Goal: Check status: Check status

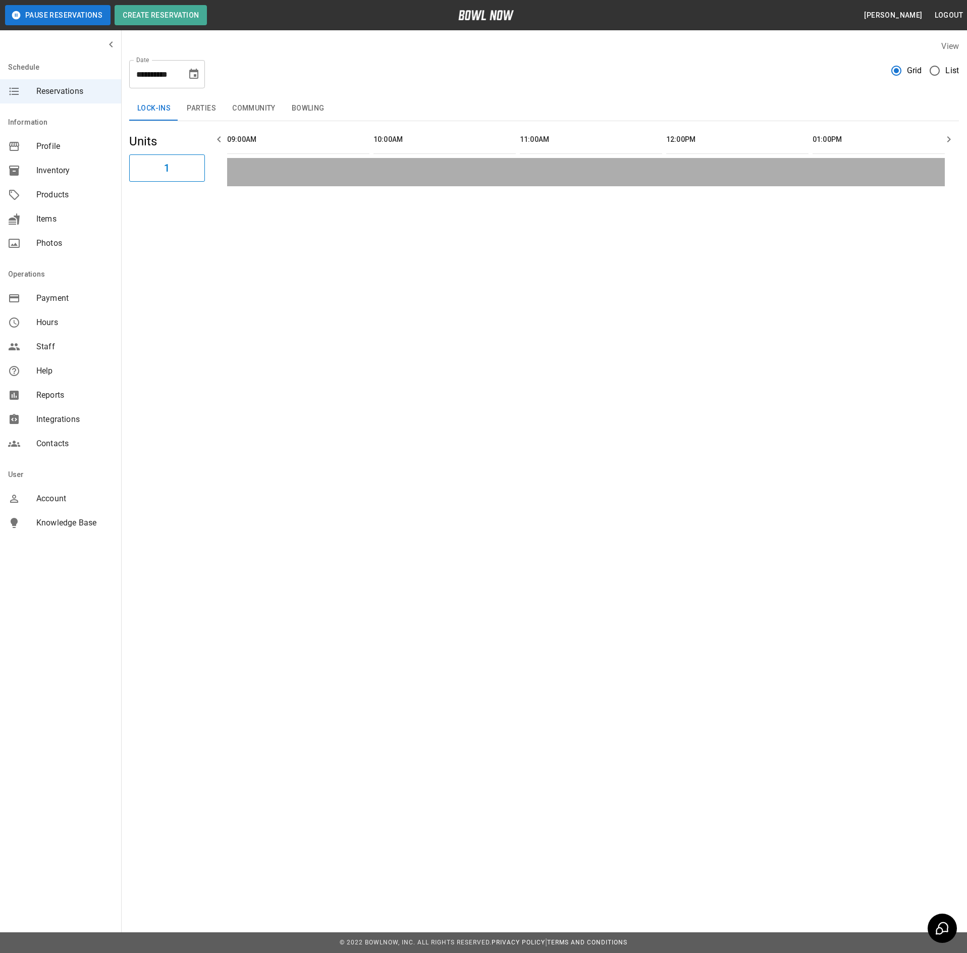
scroll to position [0, 816]
click at [192, 75] on icon "Choose date, selected date is Oct 14, 2025" at bounding box center [194, 74] width 12 height 12
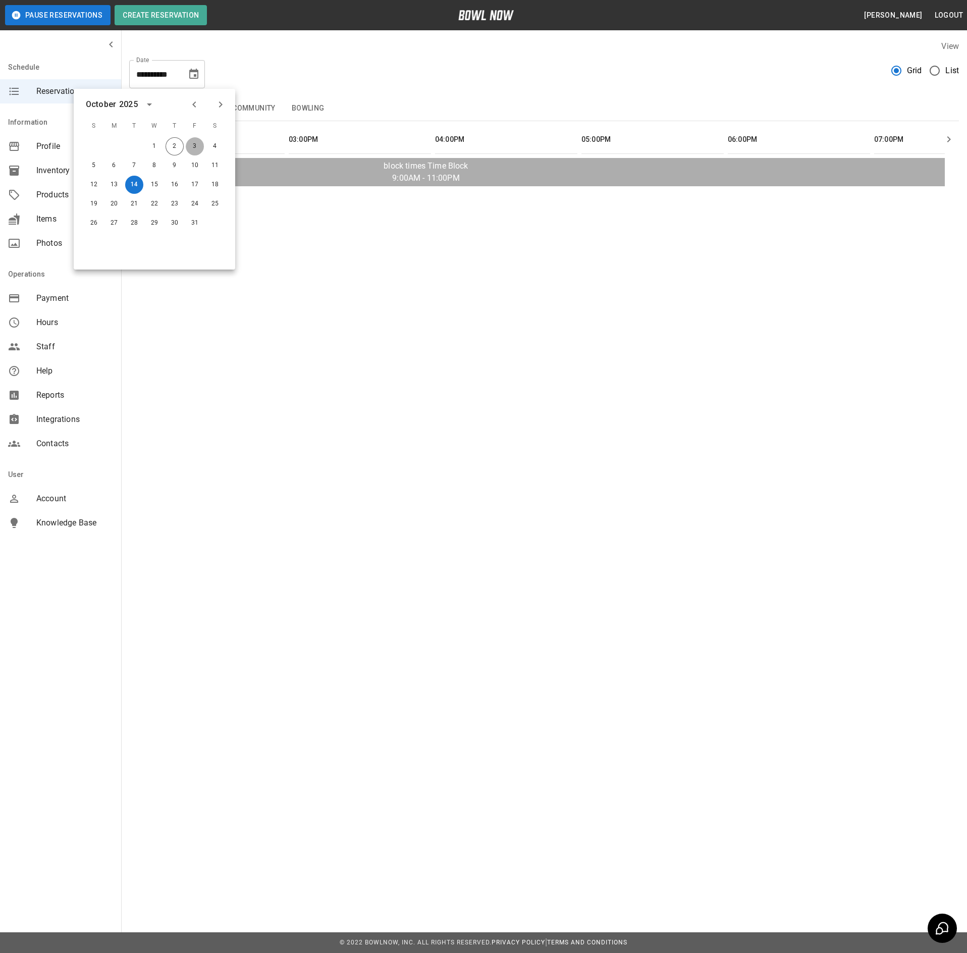
click at [193, 145] on button "3" at bounding box center [195, 146] width 18 height 18
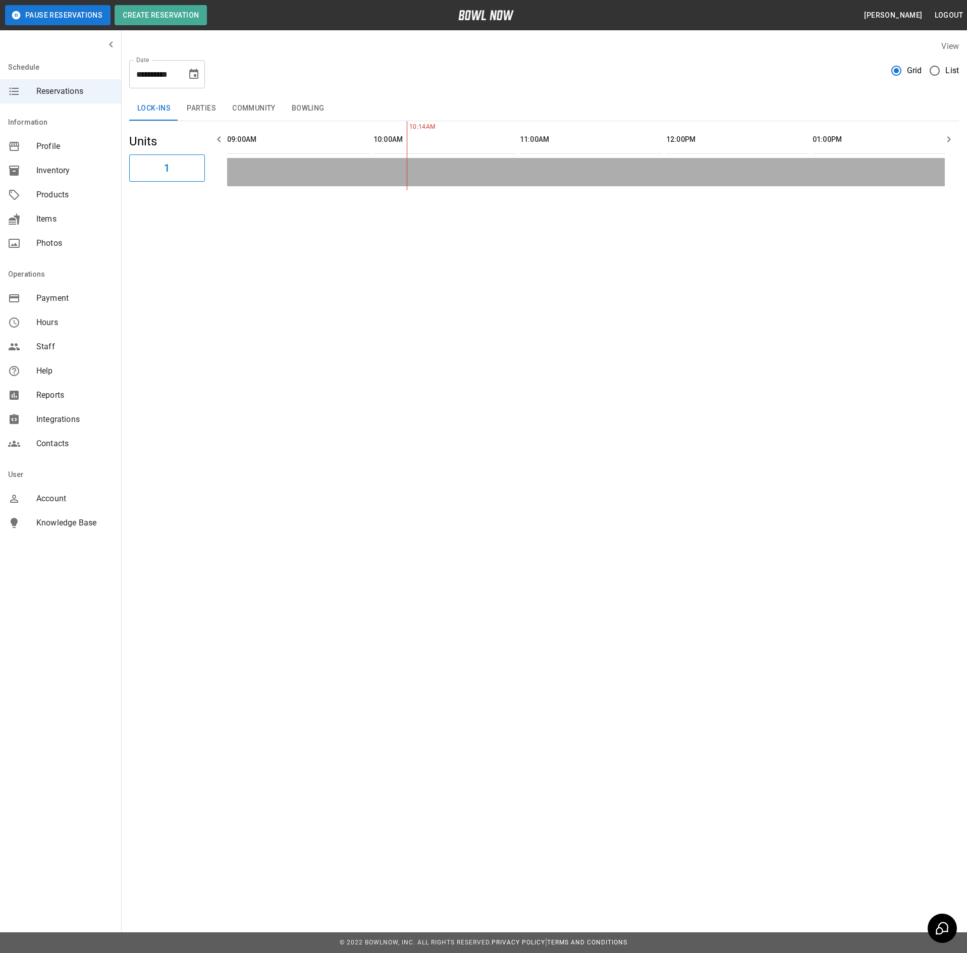
scroll to position [0, 1753]
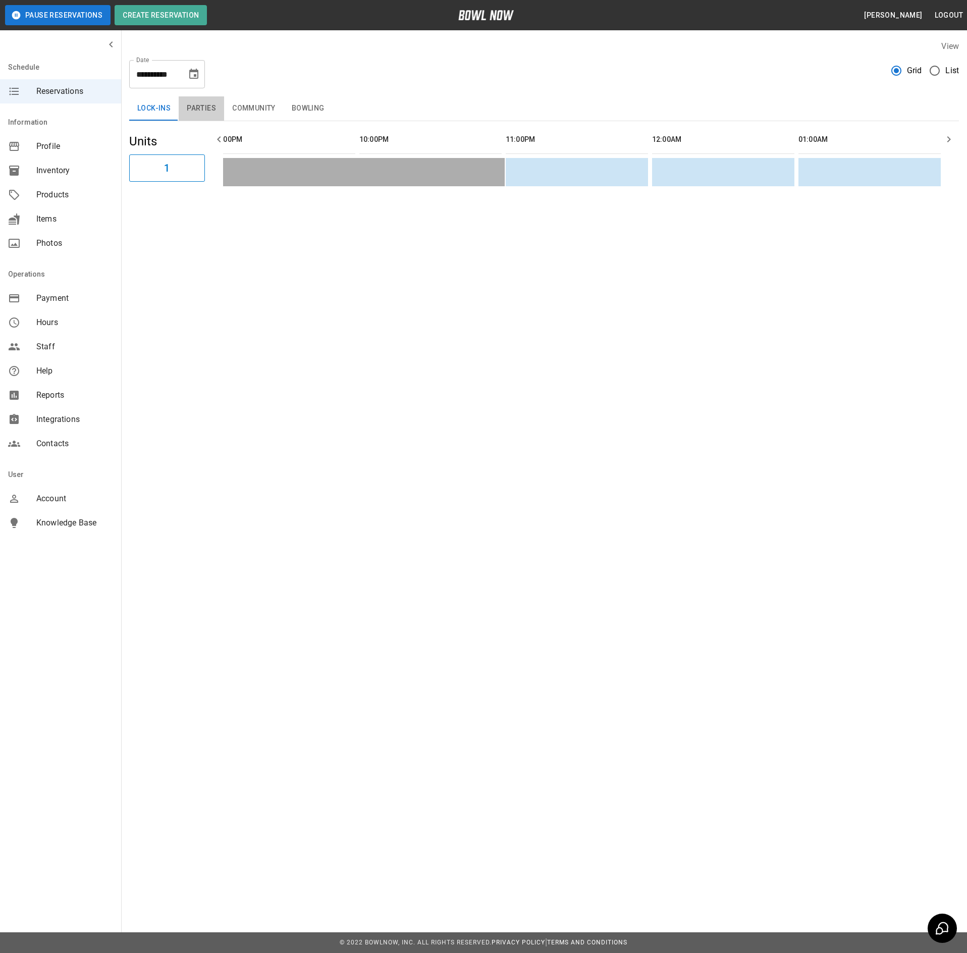
click at [201, 106] on button "Parties" at bounding box center [201, 108] width 45 height 24
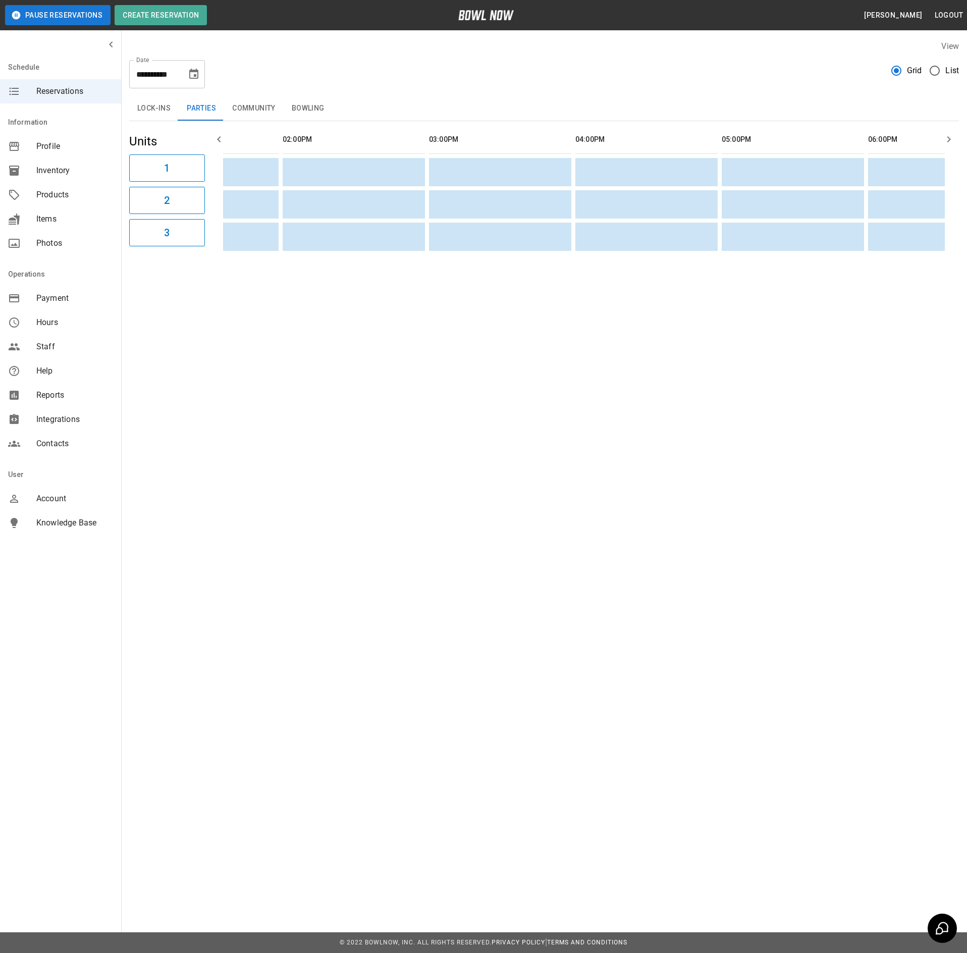
scroll to position [0, 0]
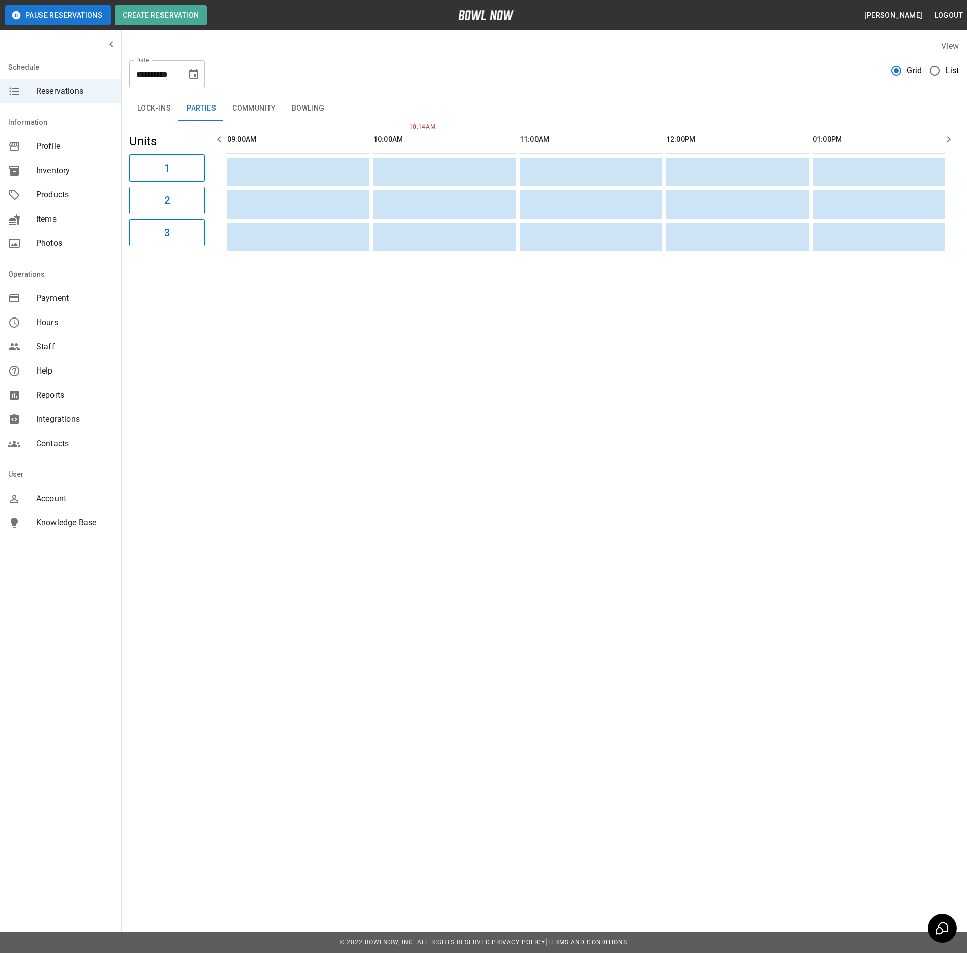
click at [254, 111] on button "Community" at bounding box center [254, 108] width 60 height 24
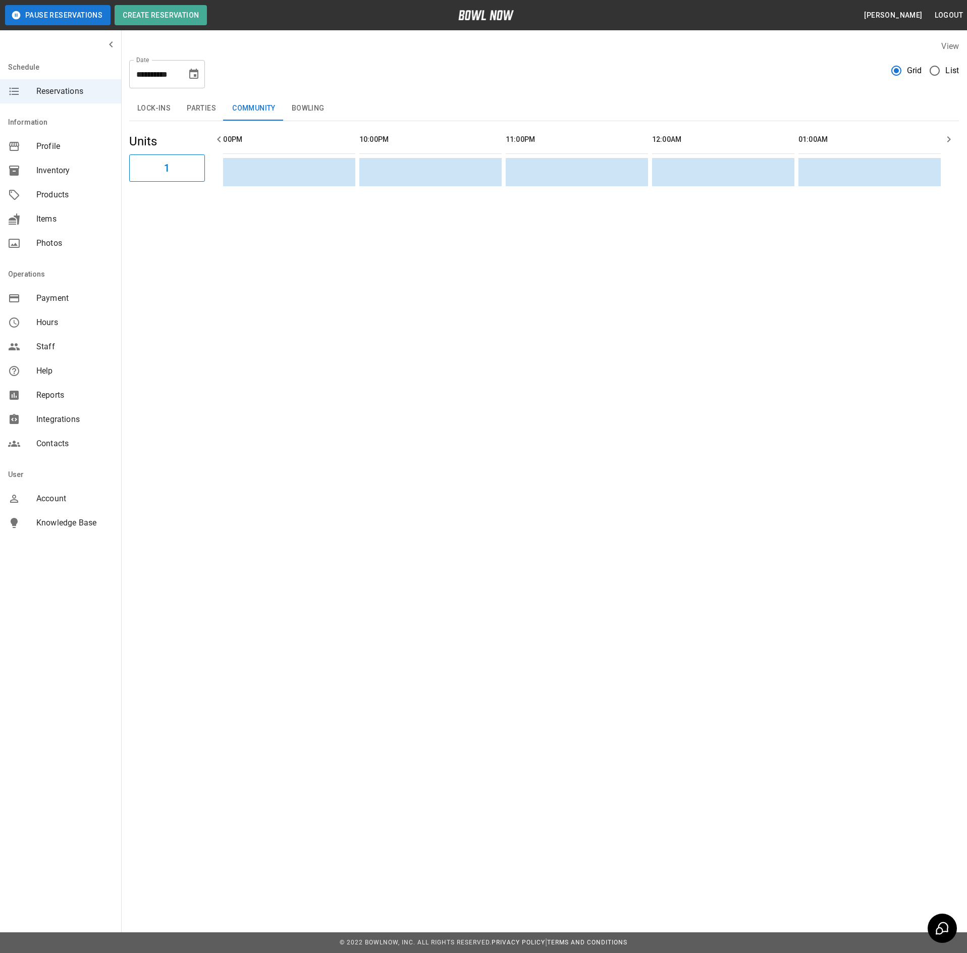
click at [325, 117] on button "Bowling" at bounding box center [308, 108] width 49 height 24
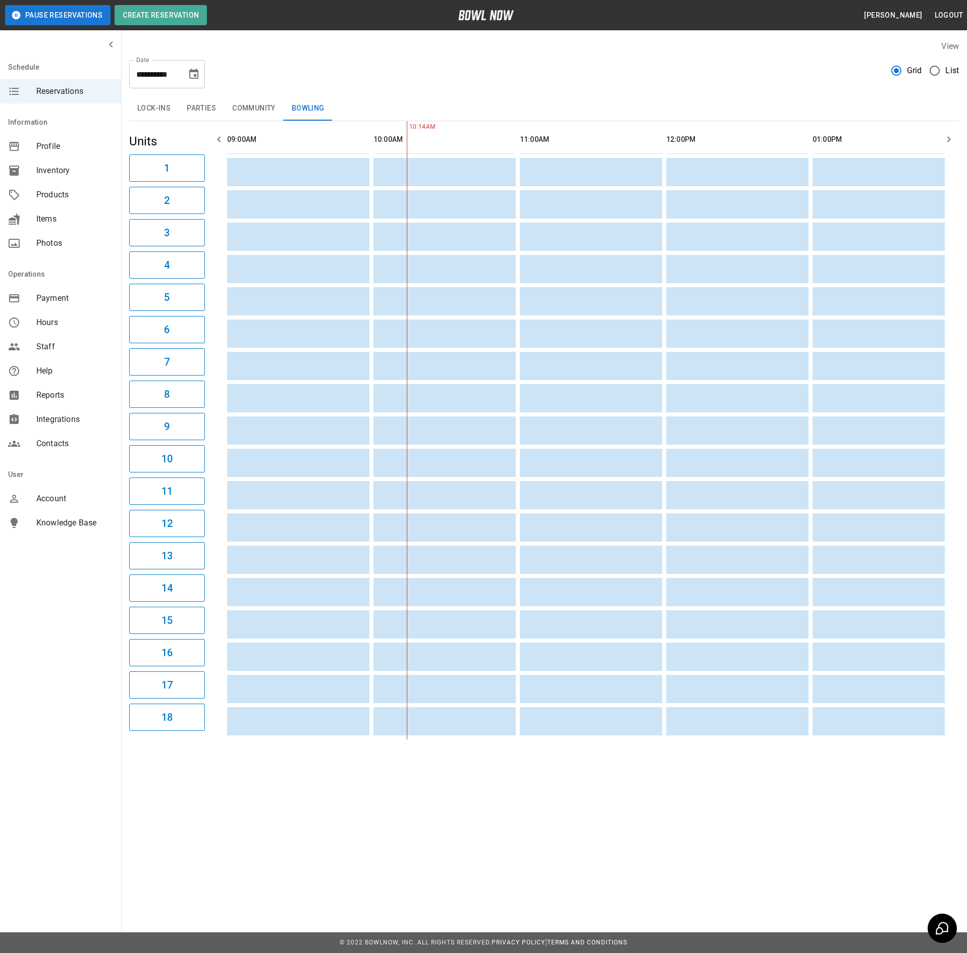
click at [194, 70] on icon "Choose date, selected date is Oct 3, 2025" at bounding box center [193, 74] width 9 height 10
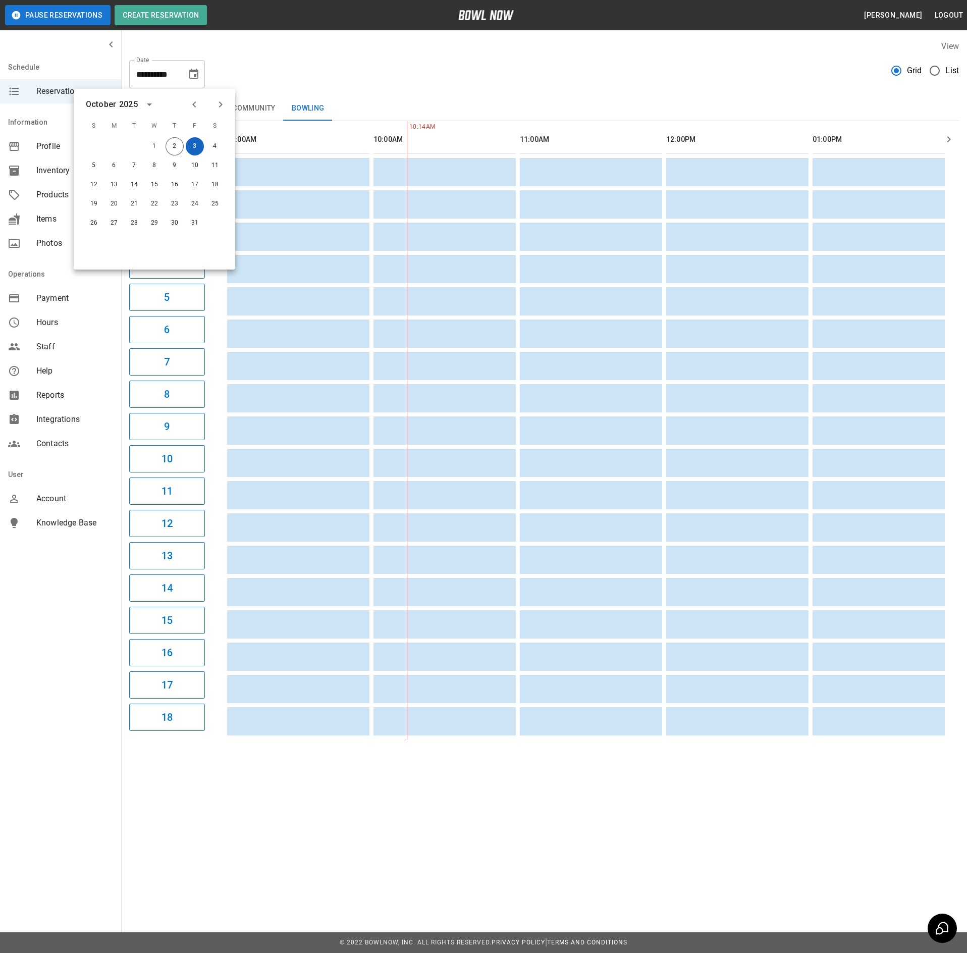
click at [198, 142] on button "3" at bounding box center [195, 146] width 18 height 18
click at [211, 144] on button "4" at bounding box center [215, 146] width 18 height 18
type input "**********"
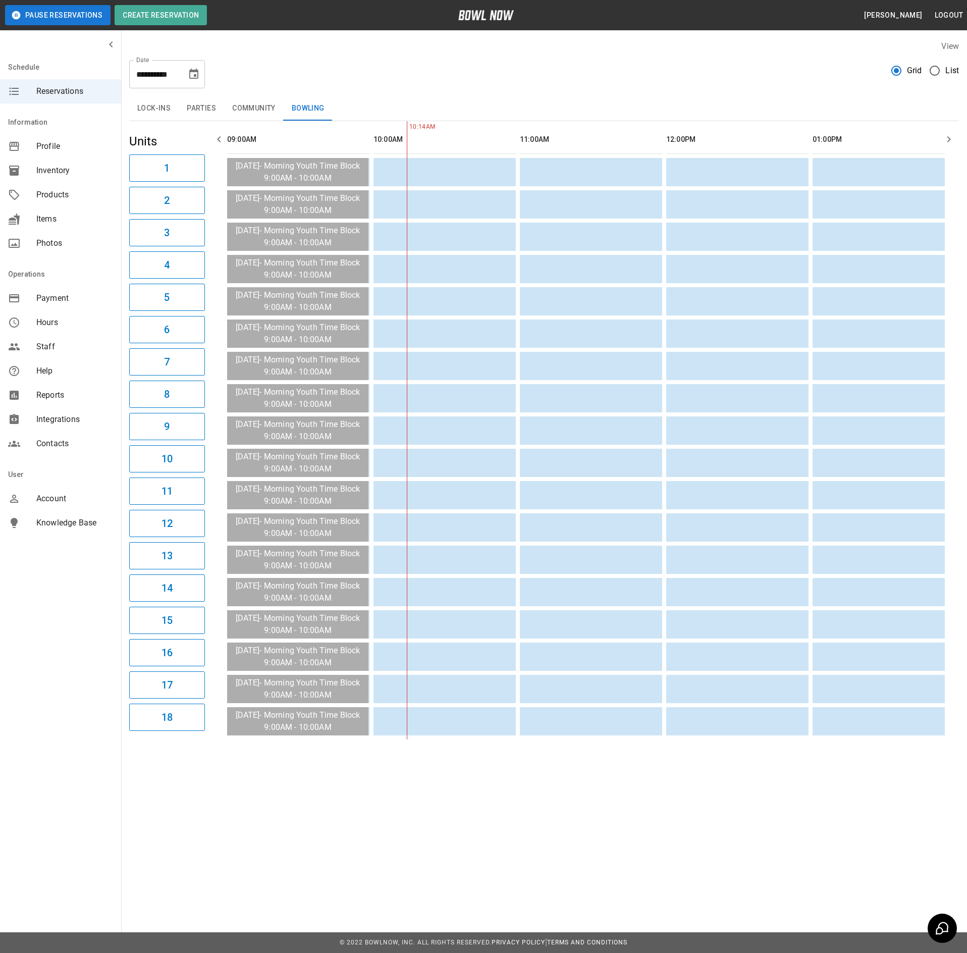
click at [251, 103] on button "Community" at bounding box center [254, 108] width 60 height 24
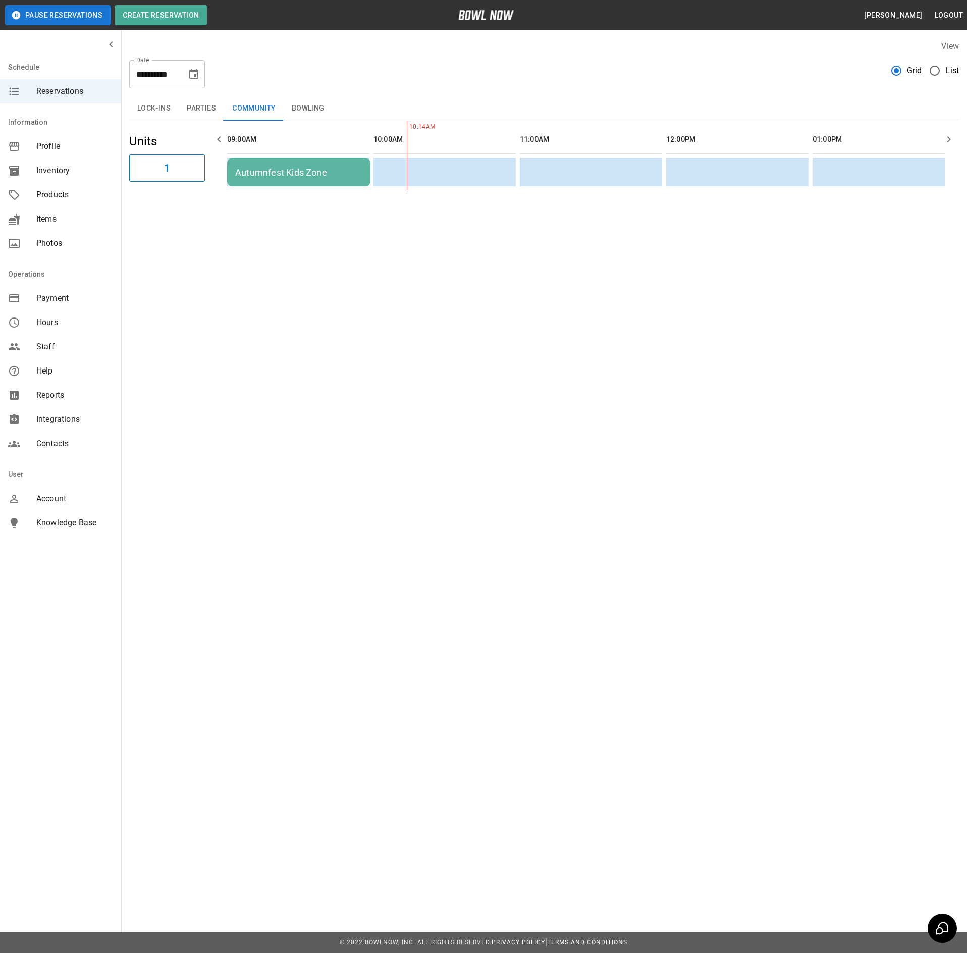
click at [201, 101] on button "Parties" at bounding box center [201, 108] width 45 height 24
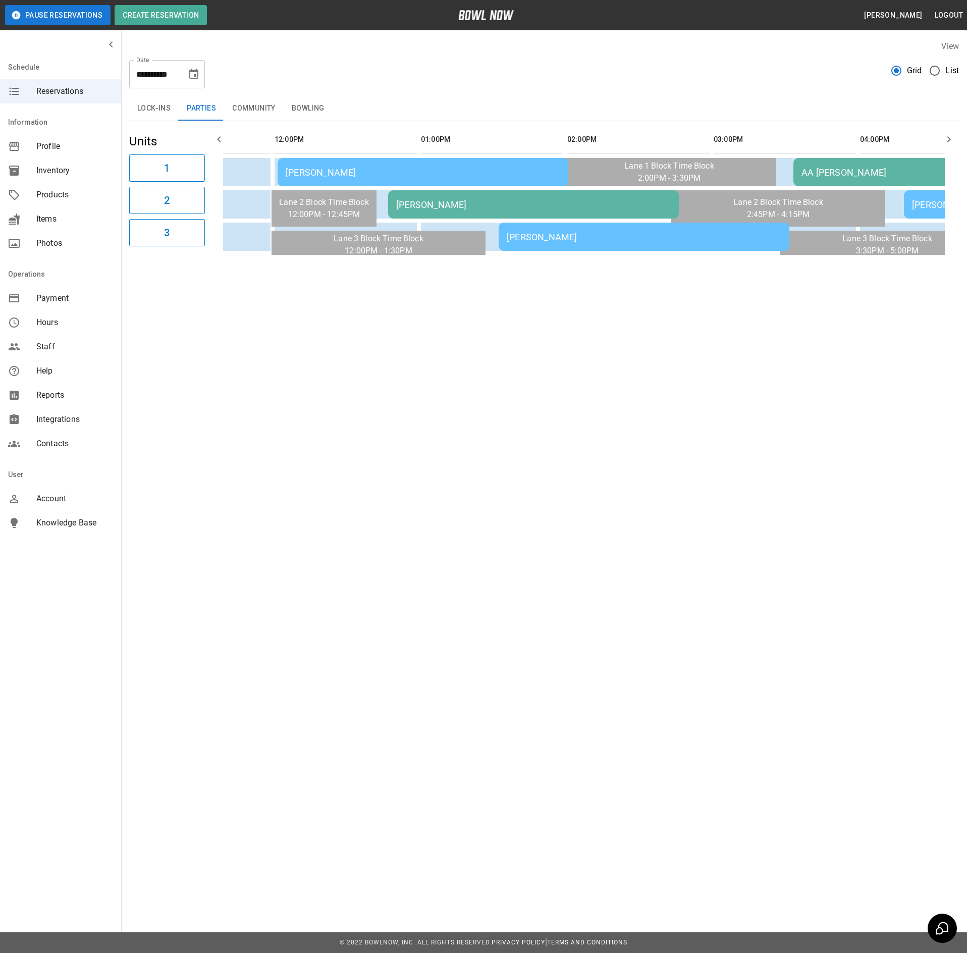
click at [434, 174] on div "[PERSON_NAME]" at bounding box center [423, 172] width 275 height 11
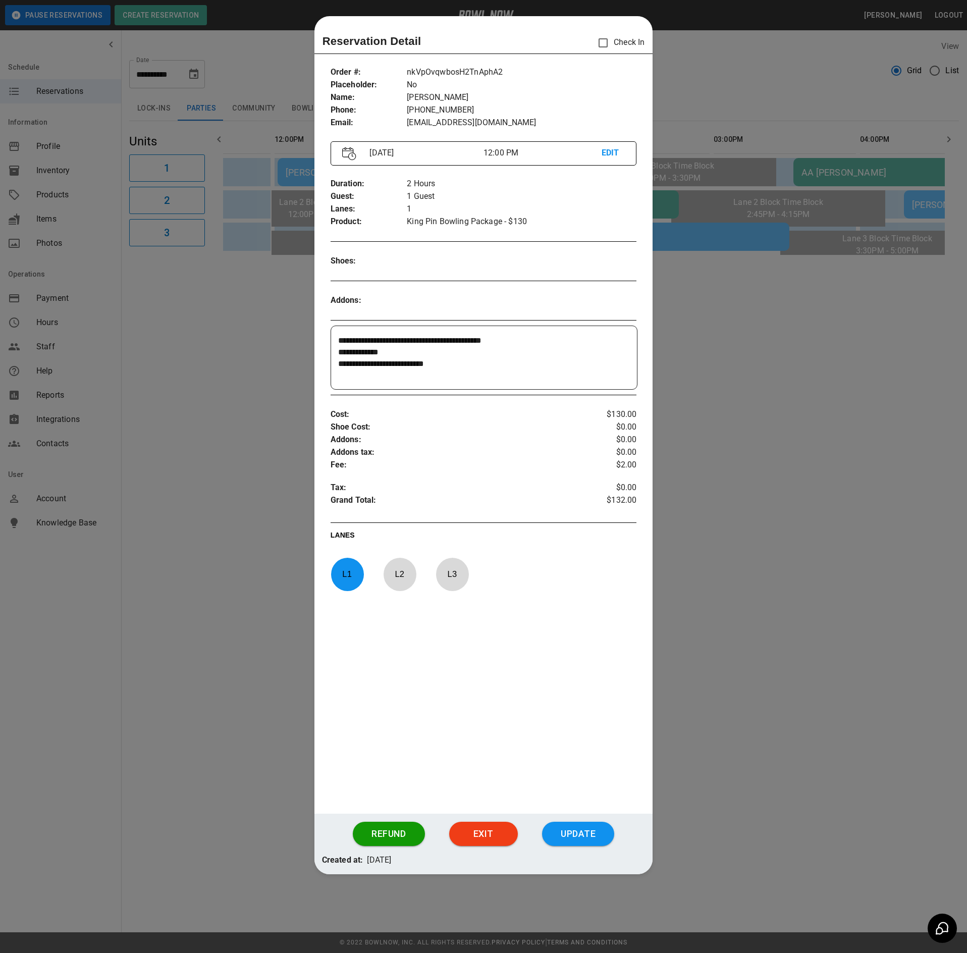
click at [252, 390] on div at bounding box center [483, 476] width 967 height 953
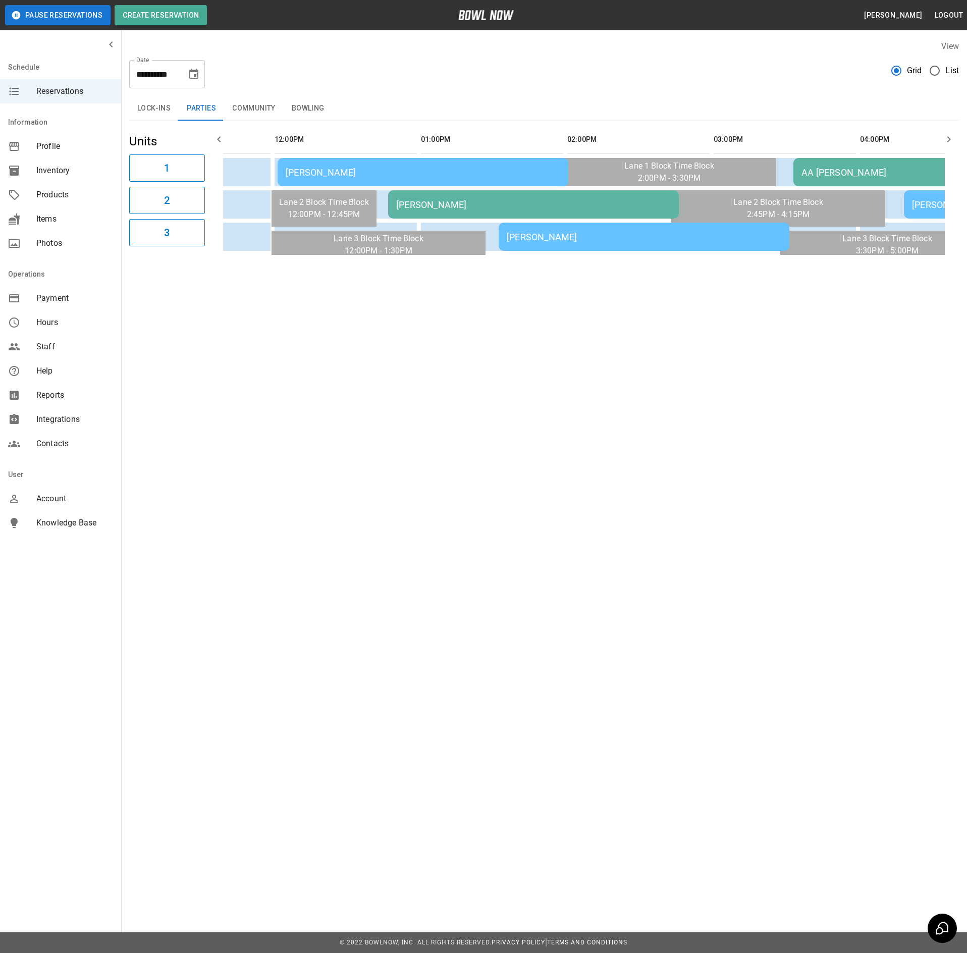
click at [611, 234] on div "[PERSON_NAME]" at bounding box center [644, 237] width 275 height 11
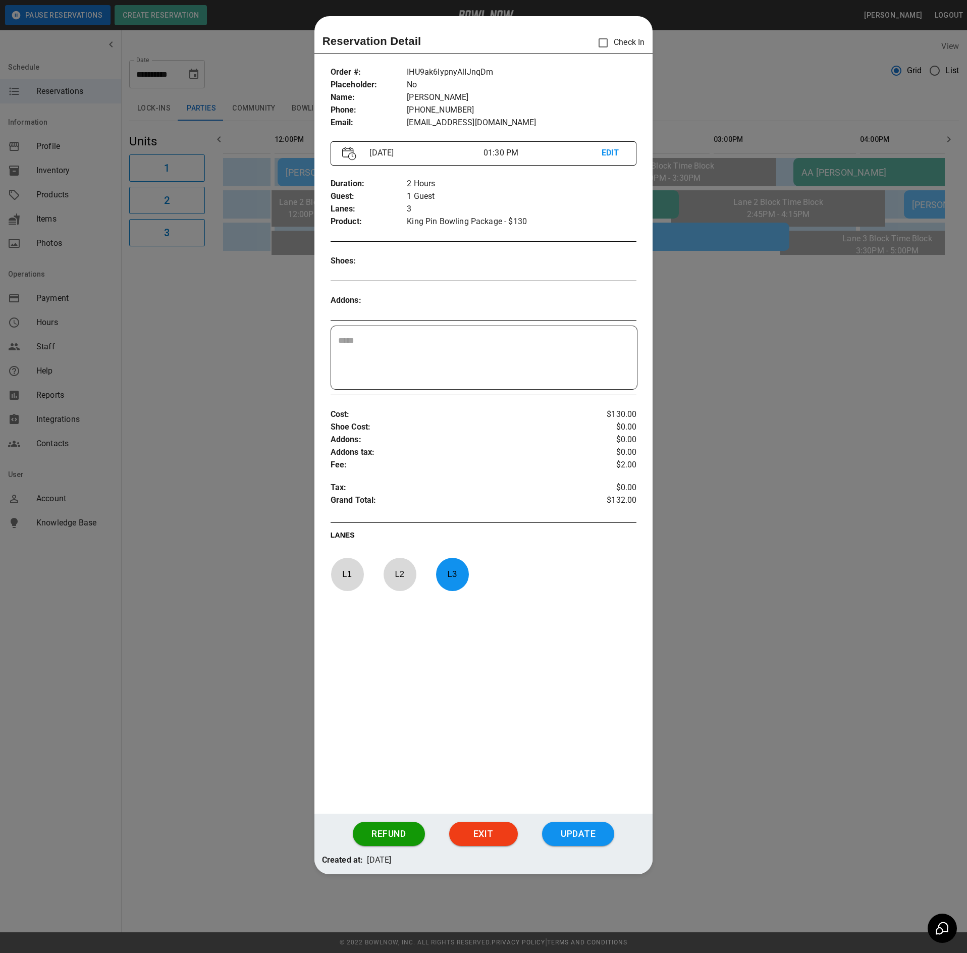
click at [788, 367] on div at bounding box center [483, 476] width 967 height 953
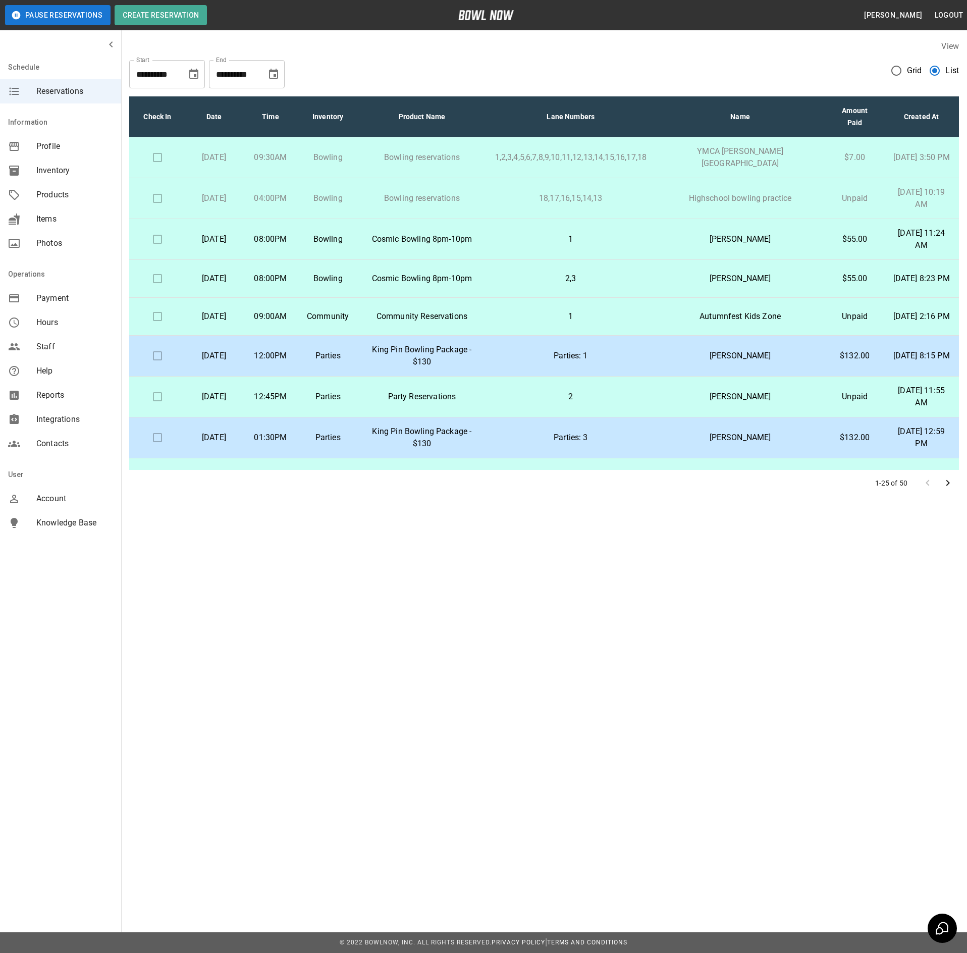
click at [194, 75] on icon "Choose date, selected date is Sep 30, 2025" at bounding box center [193, 74] width 9 height 10
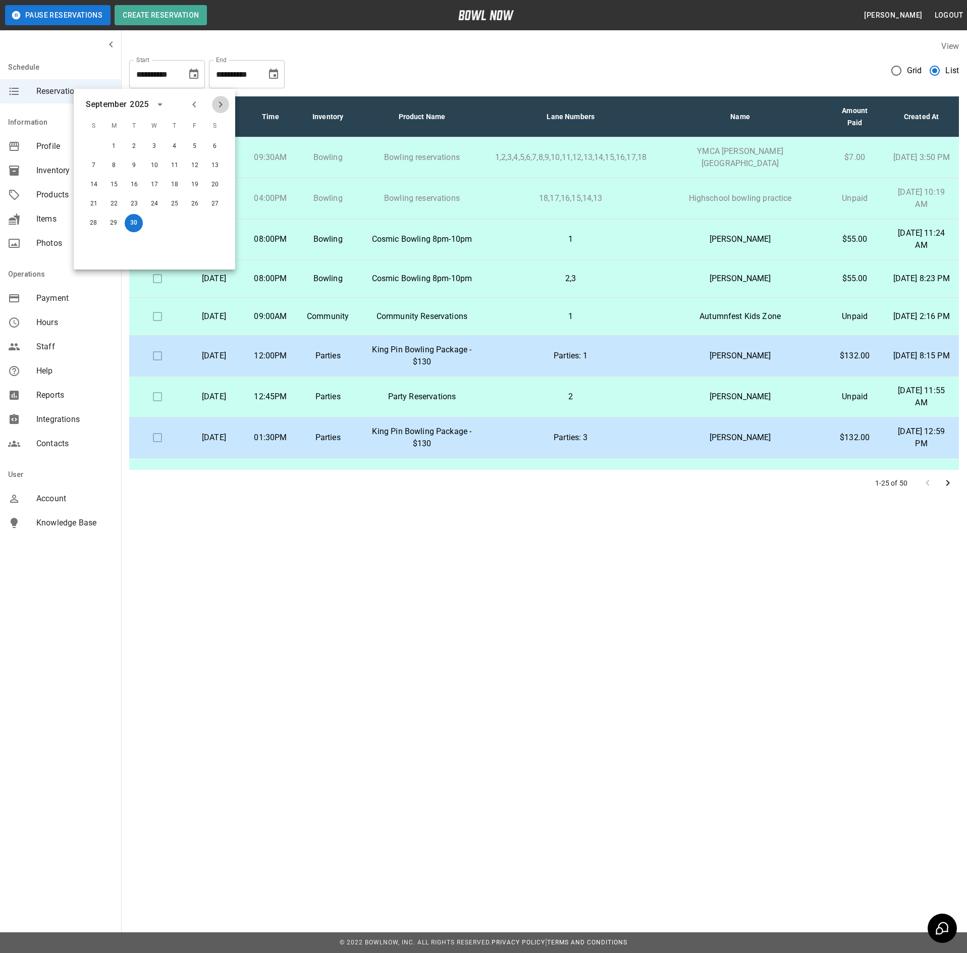
click at [217, 103] on icon "Next month" at bounding box center [220, 104] width 12 height 12
click at [188, 144] on button "3" at bounding box center [195, 146] width 18 height 18
type input "**********"
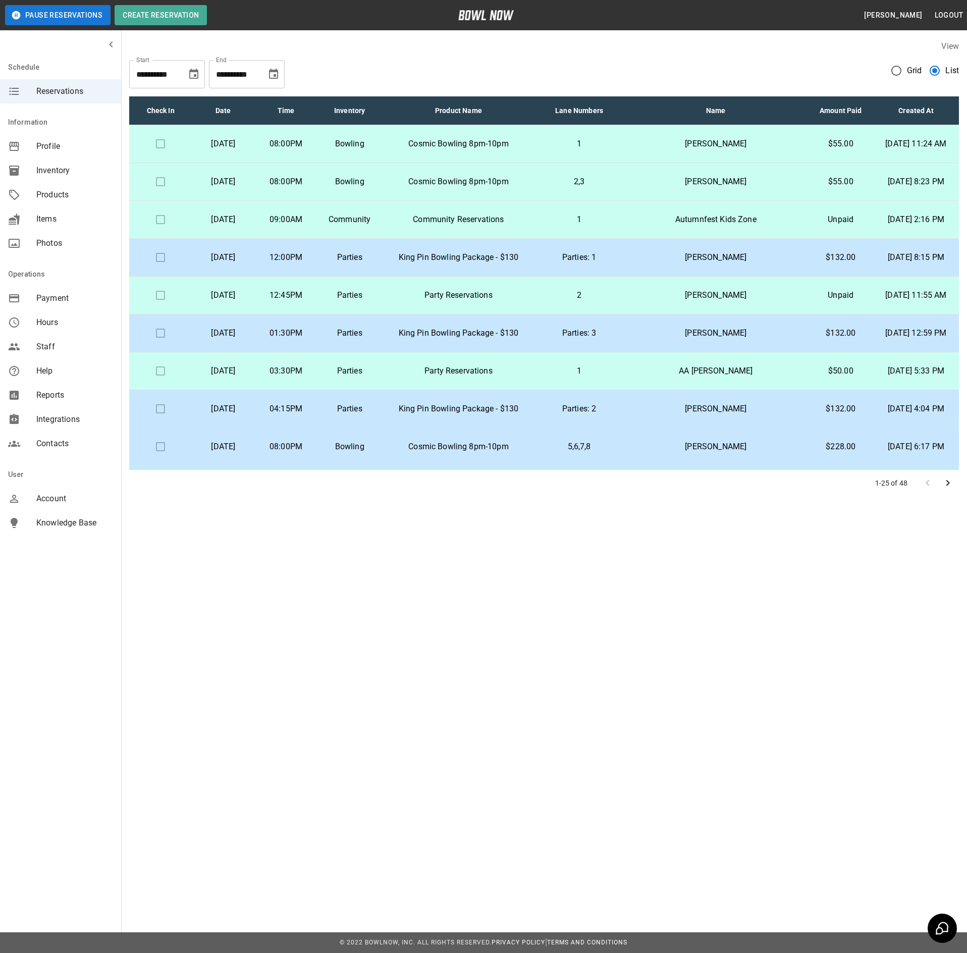
click at [276, 77] on icon "Choose date, selected date is Oct 30, 2025" at bounding box center [273, 74] width 9 height 10
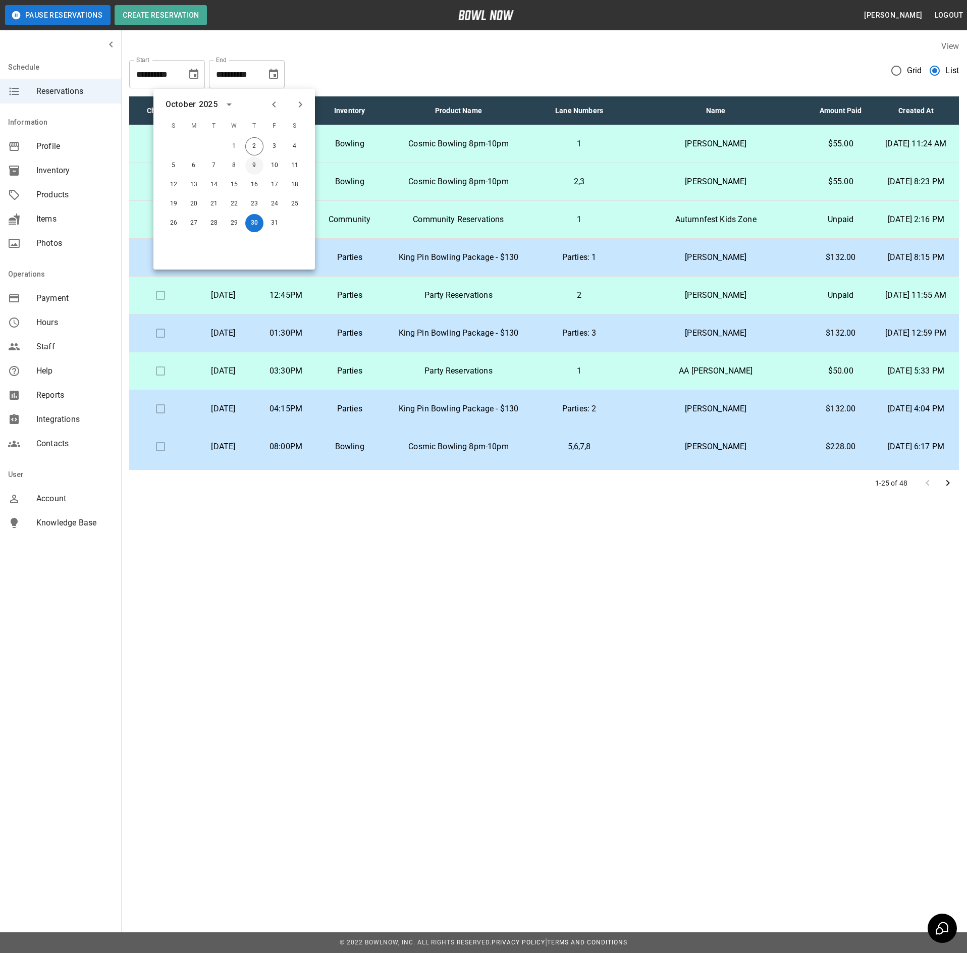
click at [255, 163] on button "9" at bounding box center [254, 165] width 18 height 18
type input "**********"
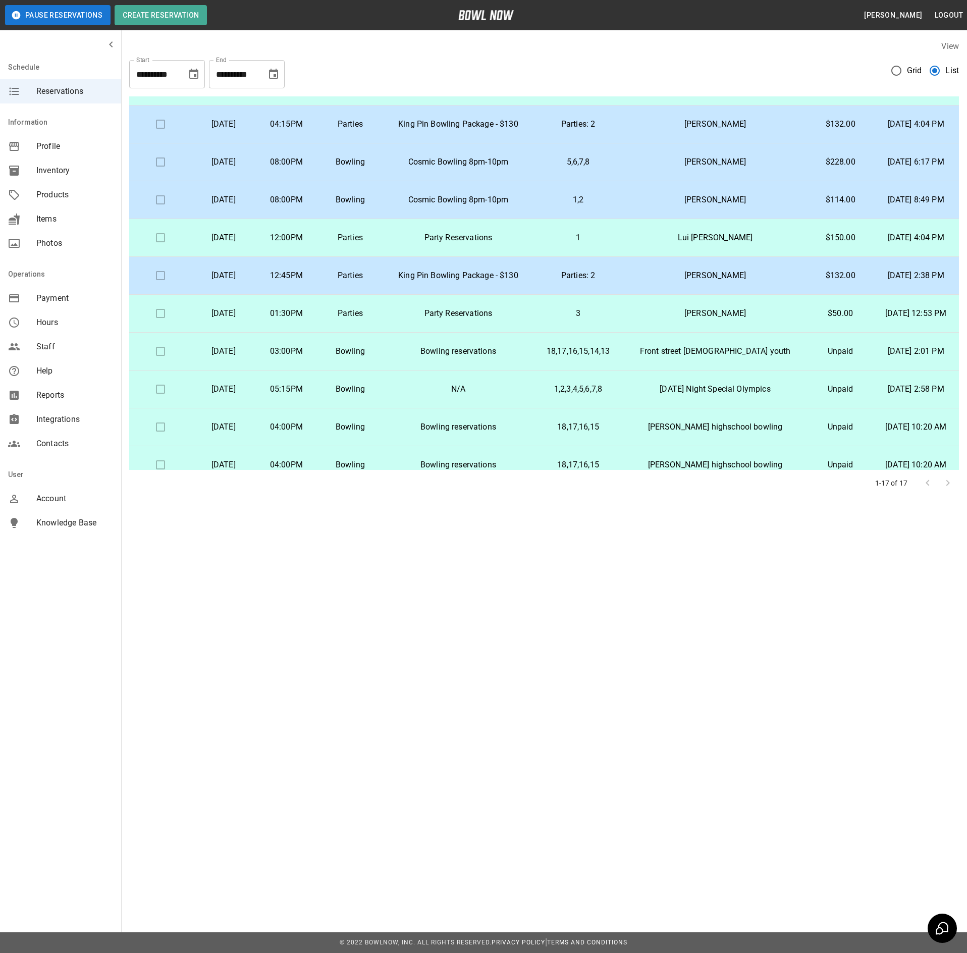
scroll to position [308, 0]
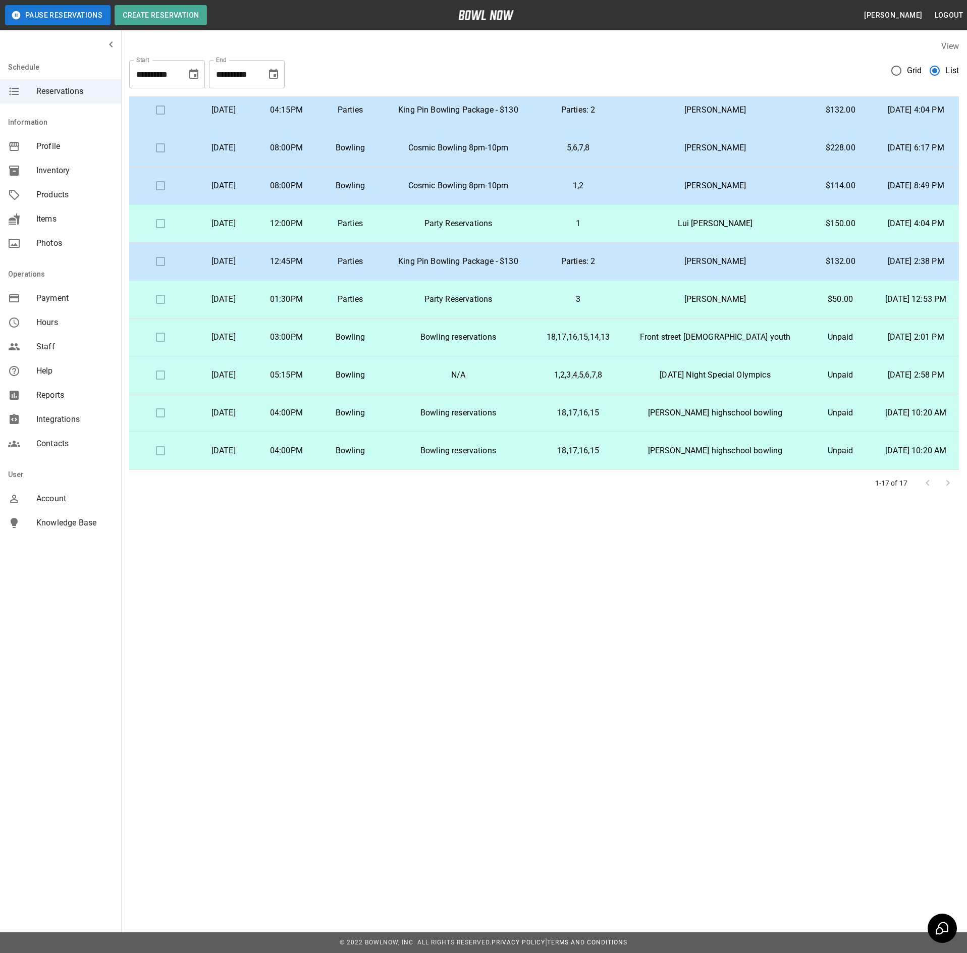
click at [483, 300] on p "Party Reservations" at bounding box center [458, 299] width 135 height 12
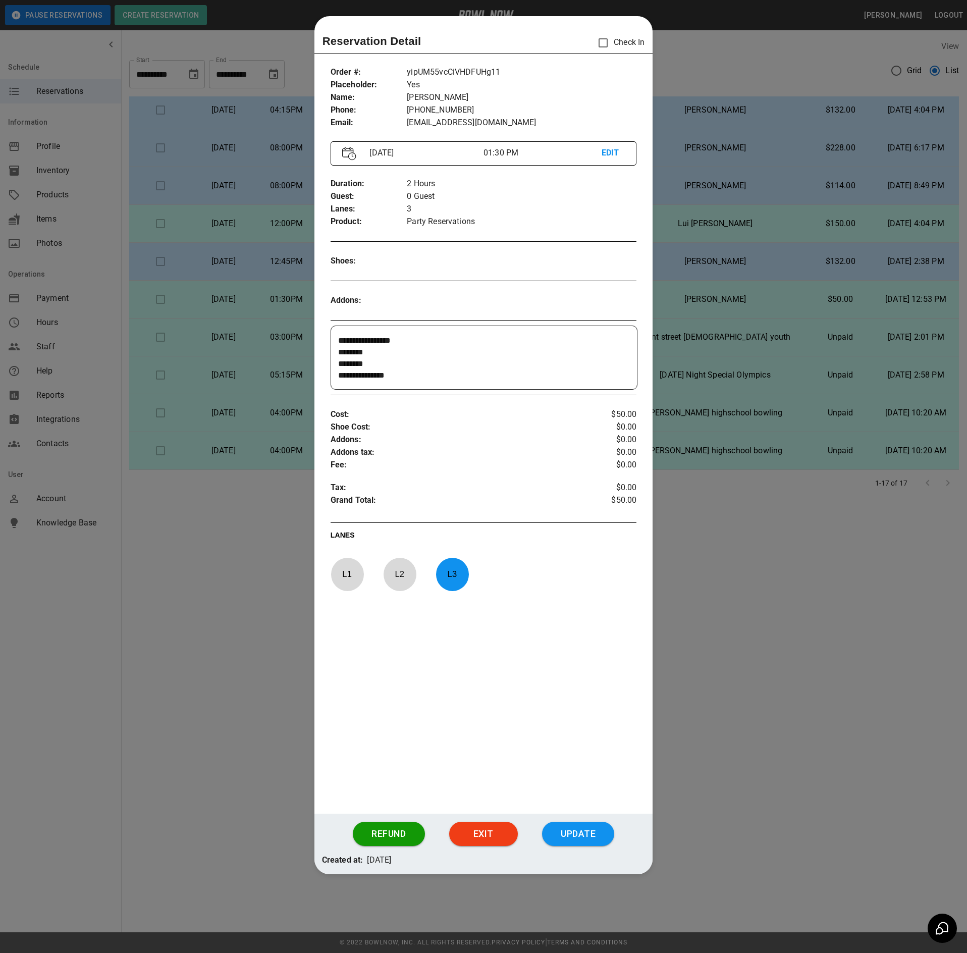
click at [257, 583] on div at bounding box center [483, 476] width 967 height 953
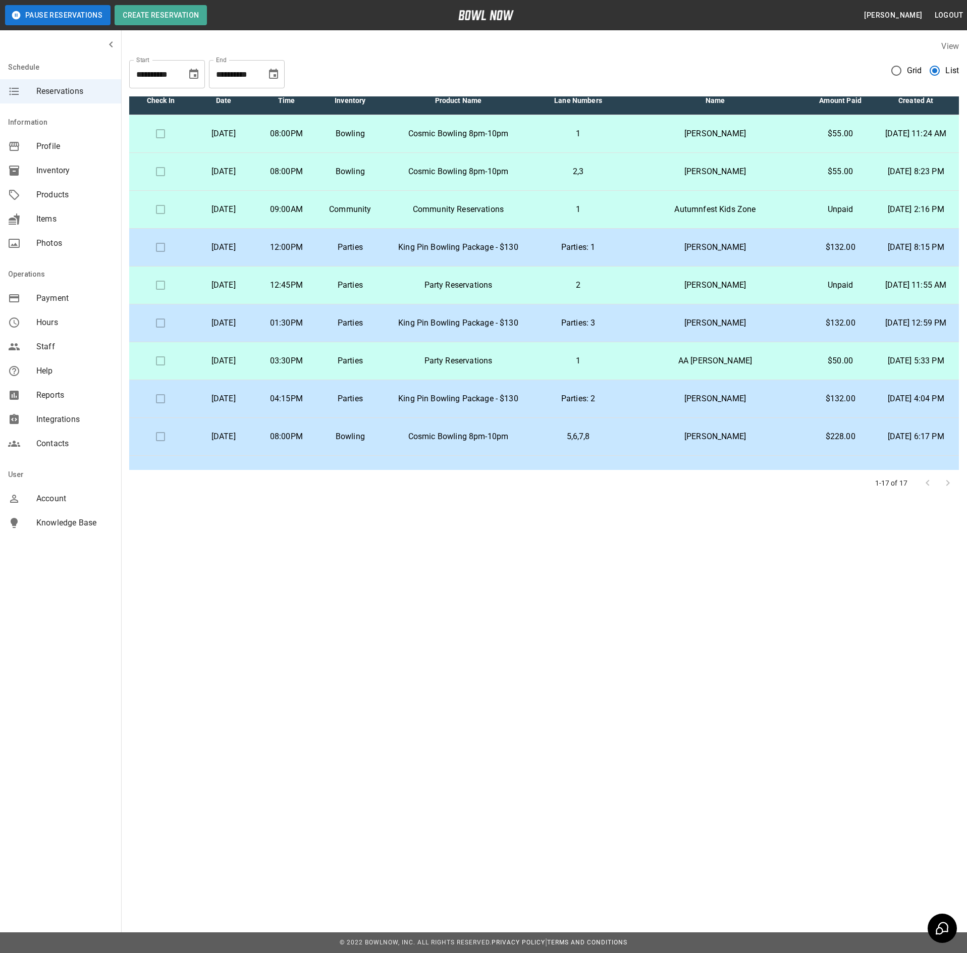
scroll to position [0, 0]
